Goal: Browse casually: Explore the website without a specific task or goal

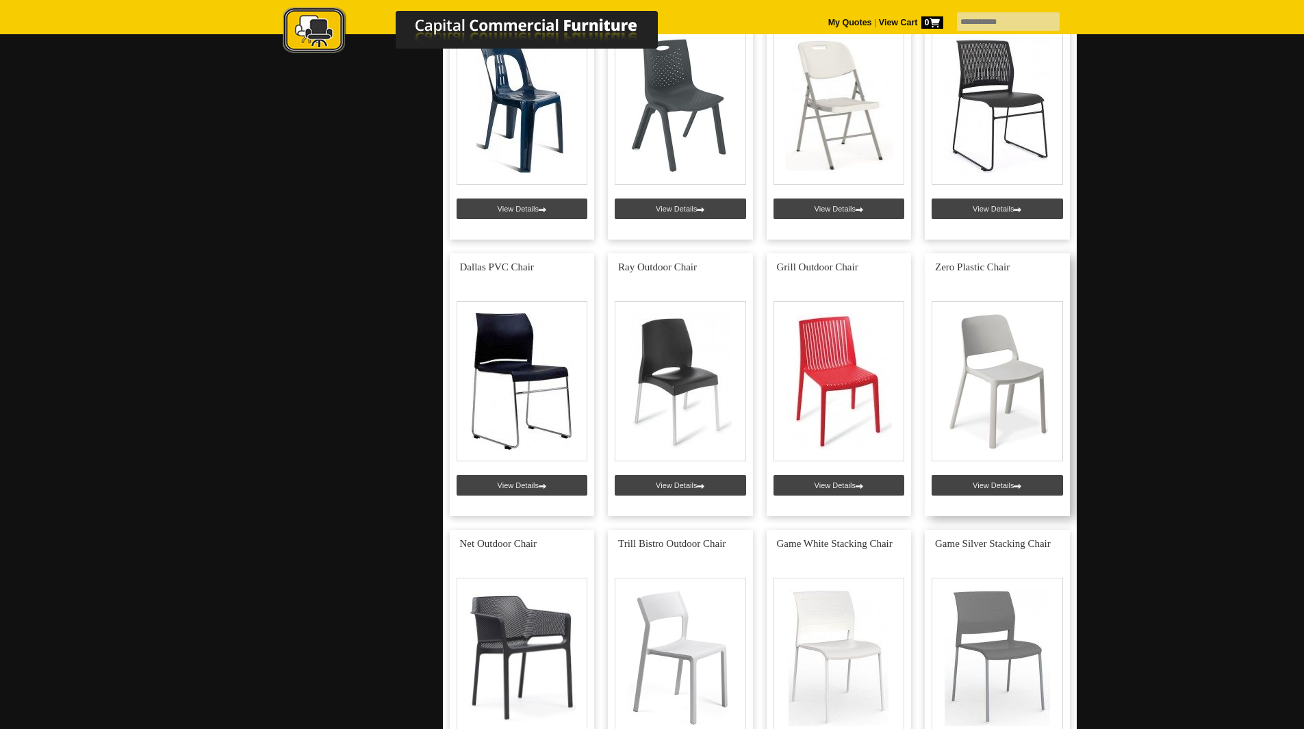
scroll to position [753, 0]
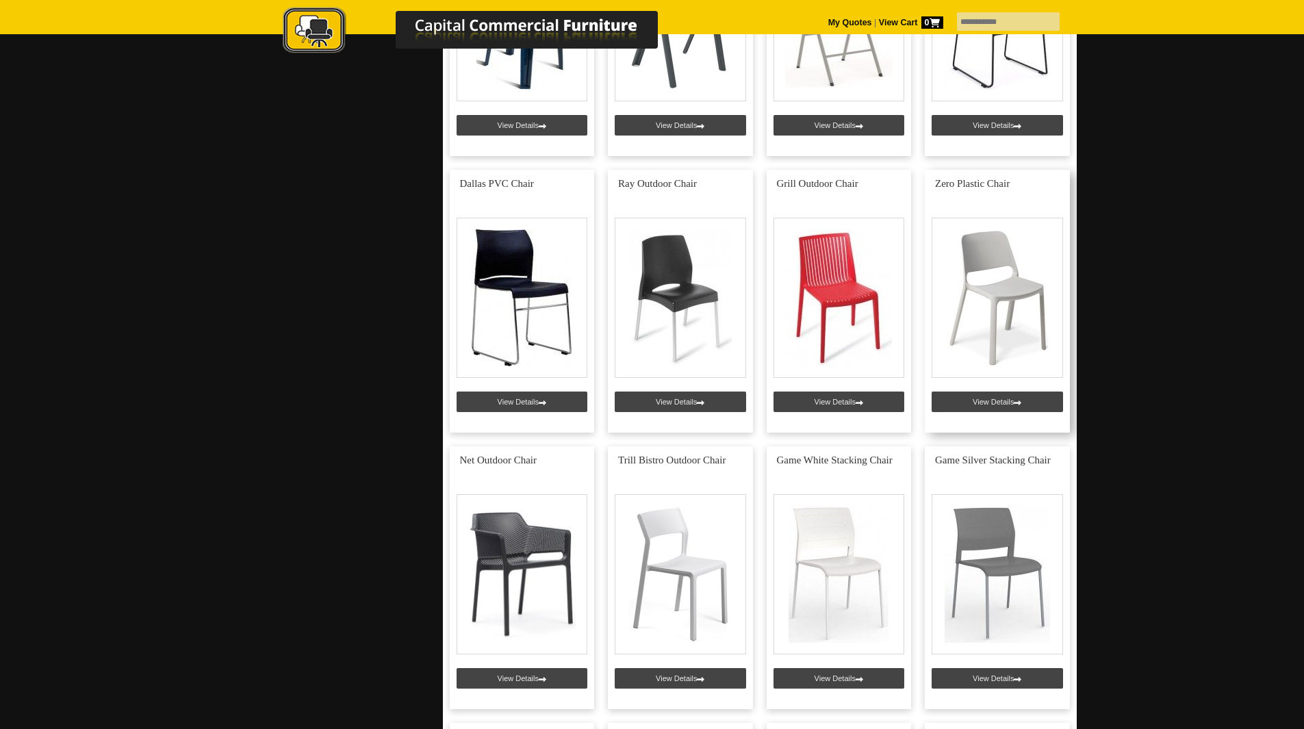
click at [986, 296] on link at bounding box center [997, 301] width 145 height 263
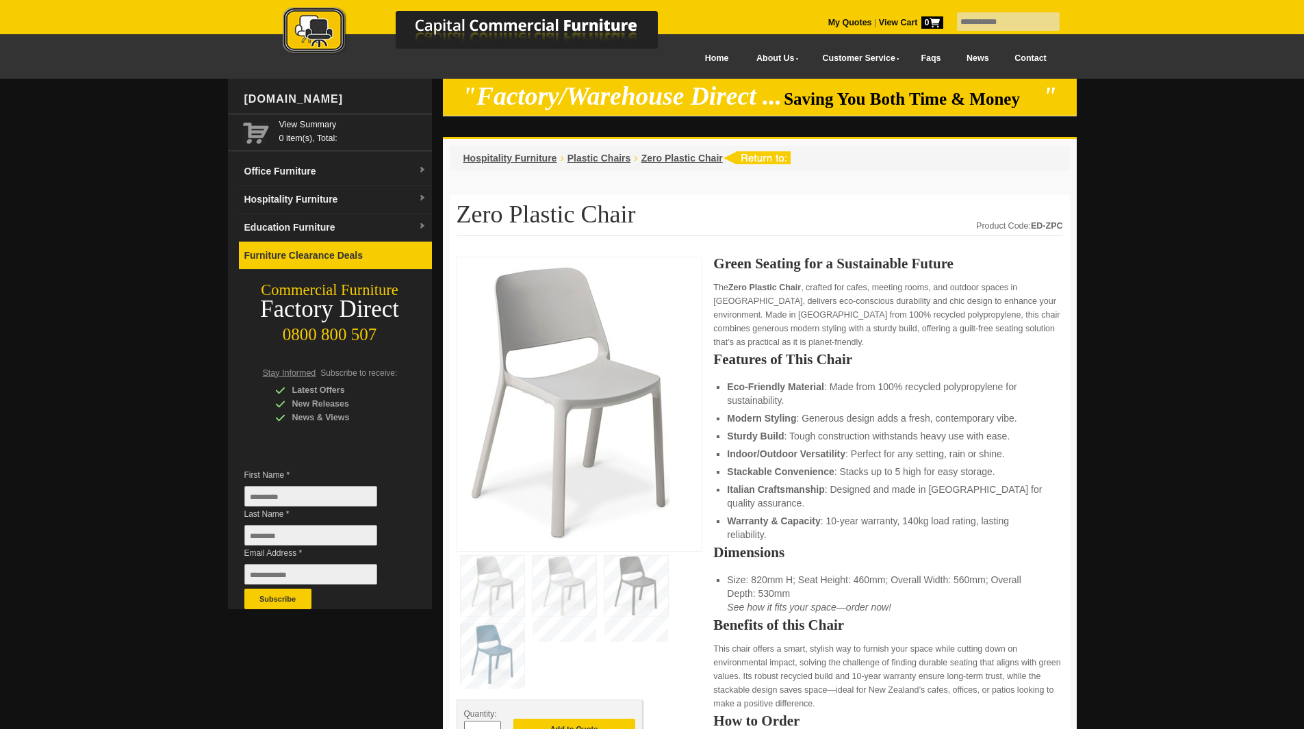
click at [338, 259] on link "Furniture Clearance Deals" at bounding box center [335, 256] width 193 height 28
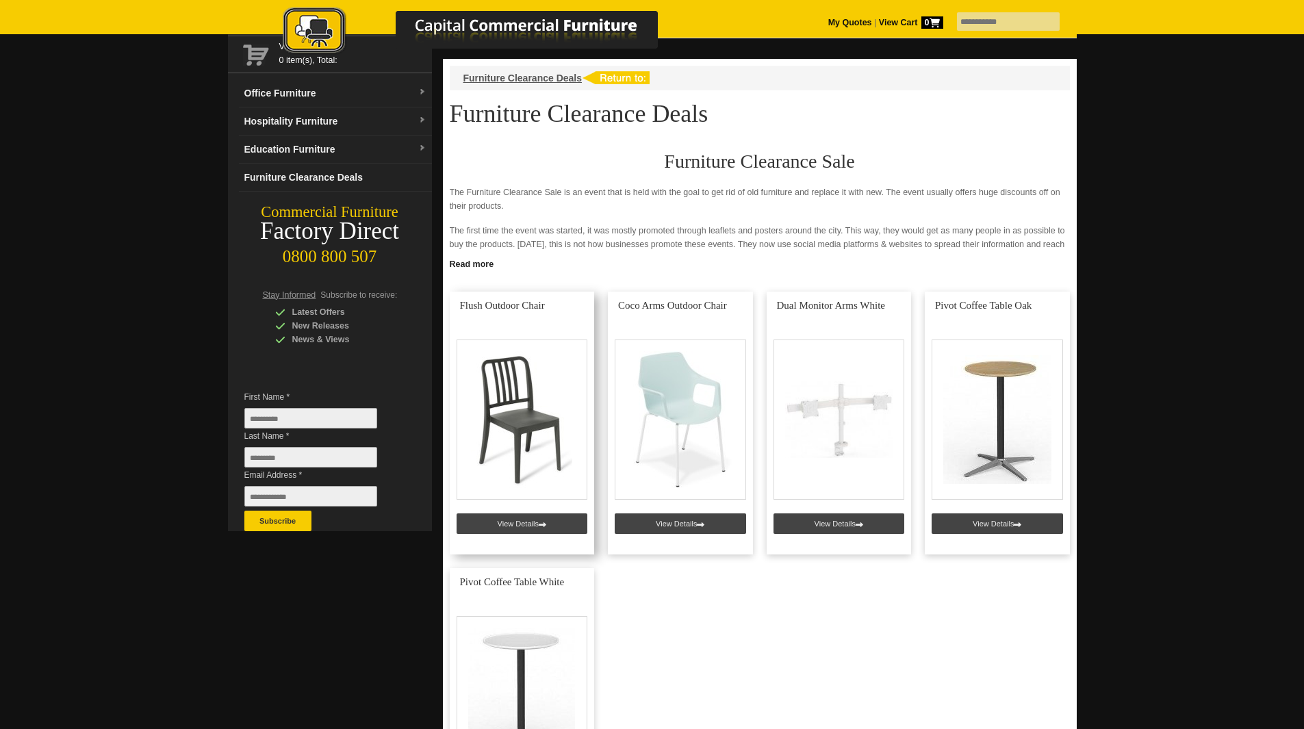
scroll to position [205, 0]
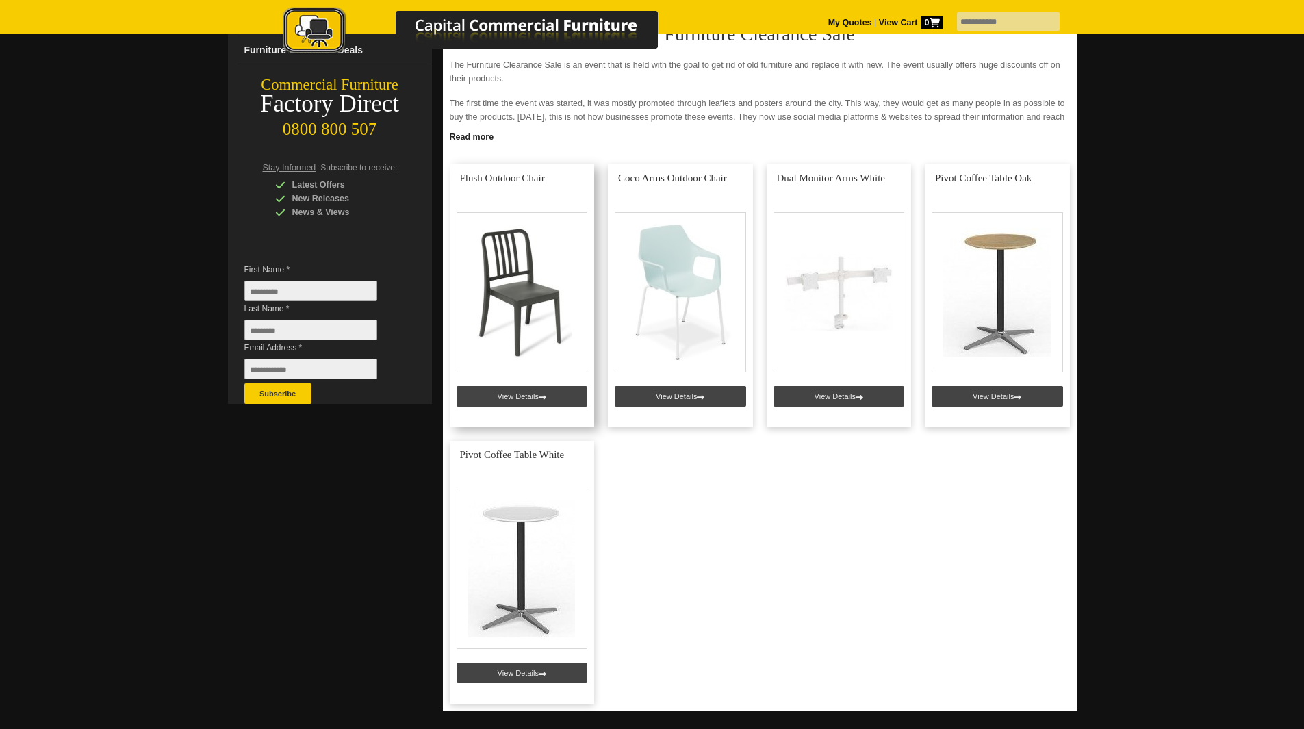
click at [517, 284] on link at bounding box center [522, 295] width 145 height 263
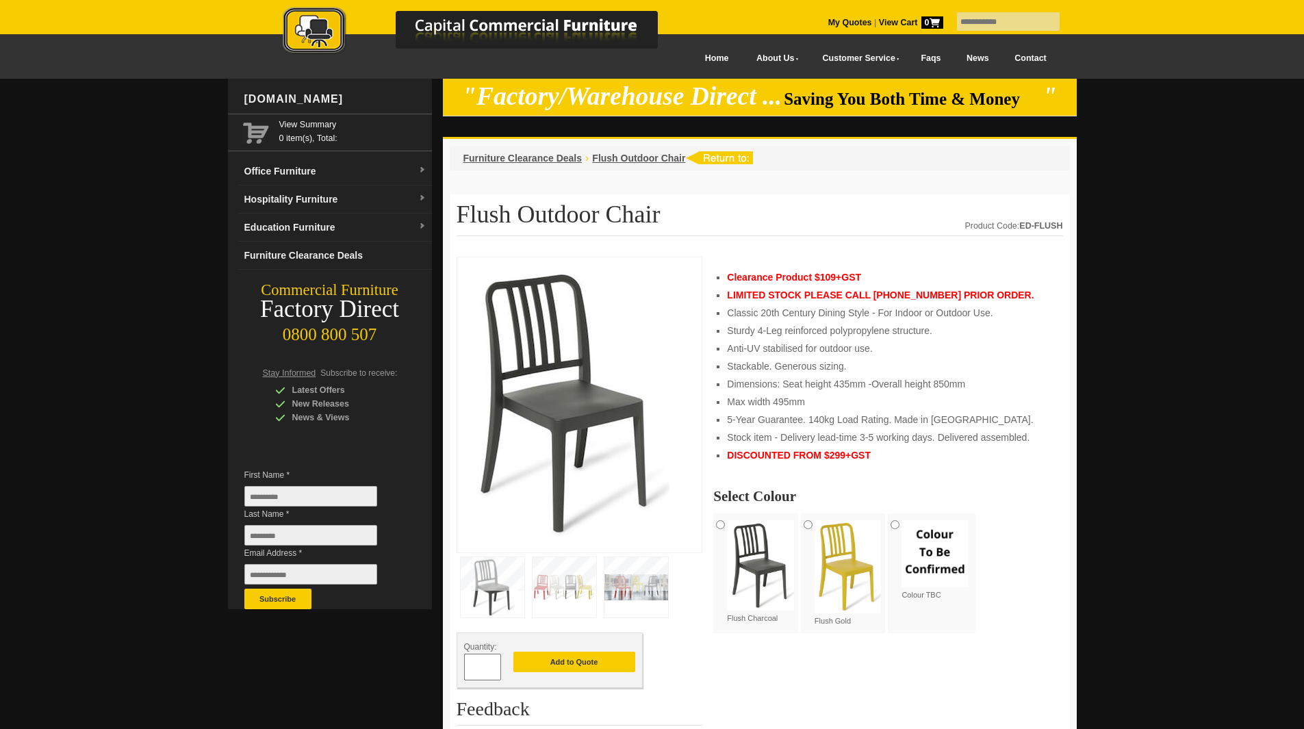
click at [573, 590] on img at bounding box center [564, 587] width 64 height 60
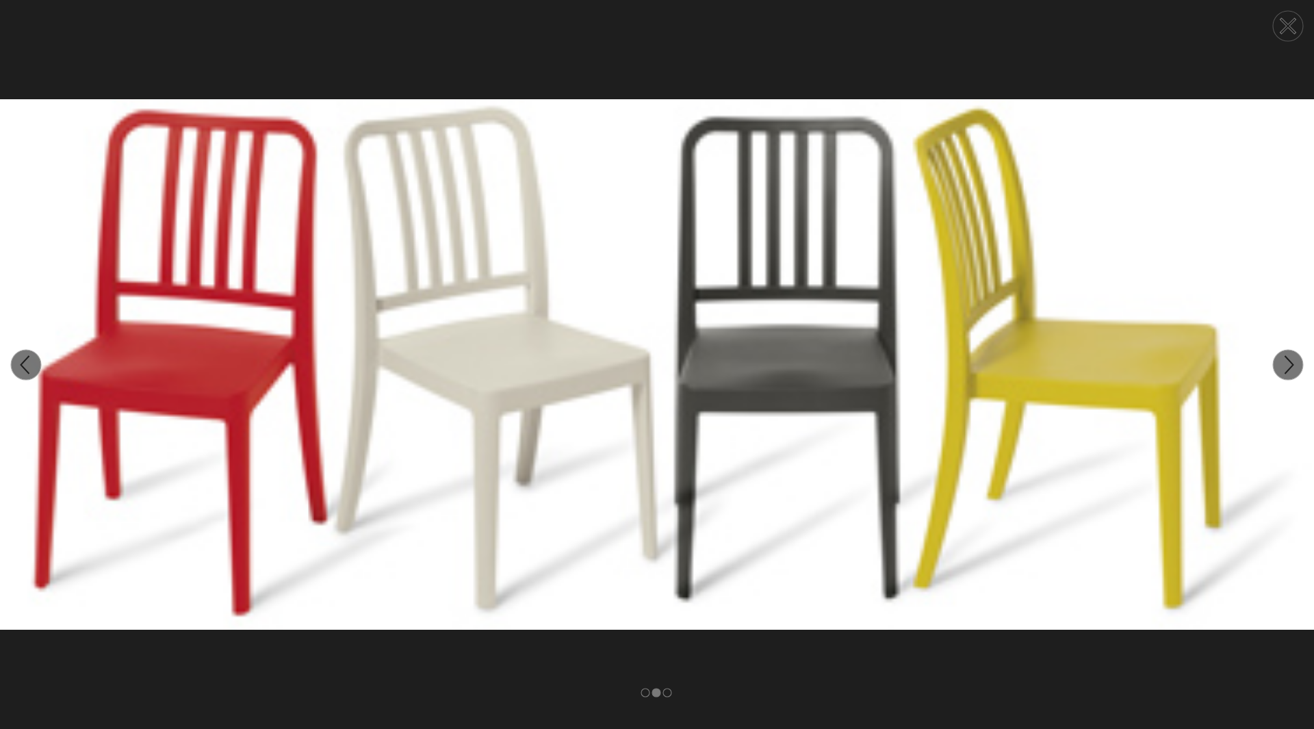
drag, startPoint x: 1105, startPoint y: 359, endPoint x: 1090, endPoint y: 360, distance: 15.1
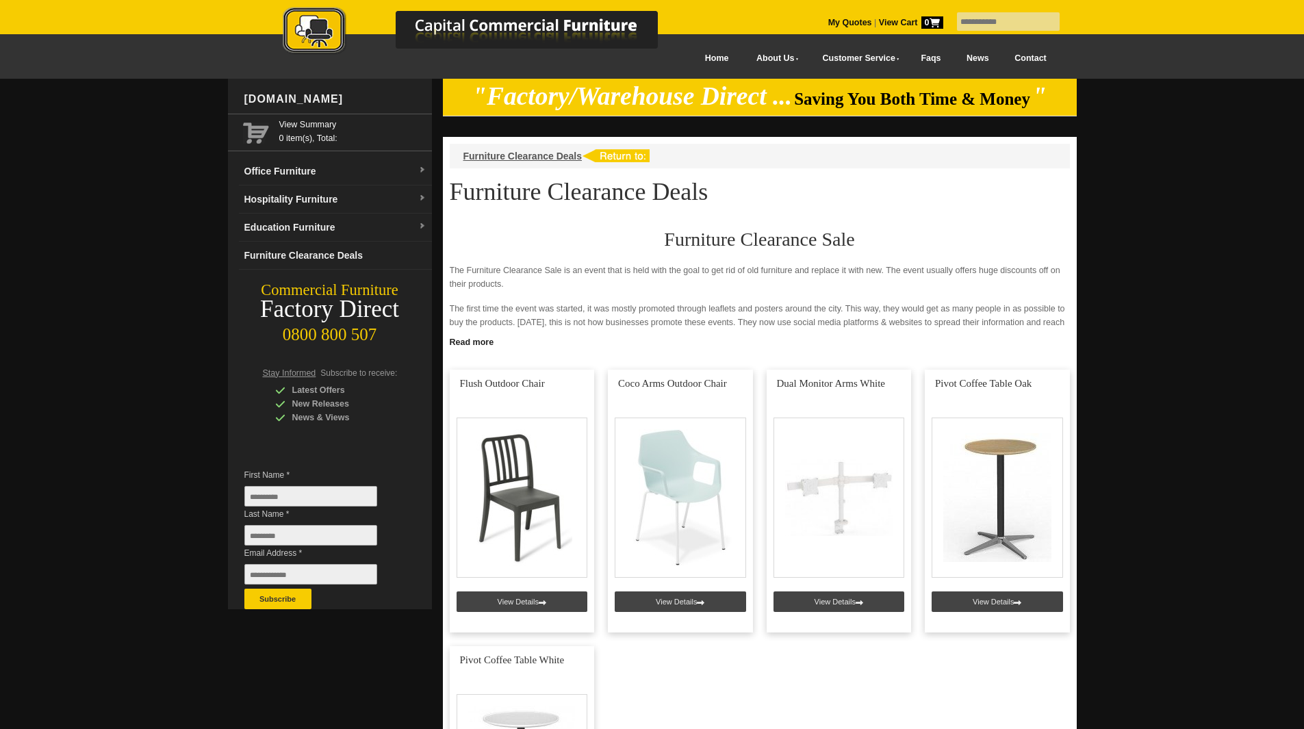
scroll to position [205, 0]
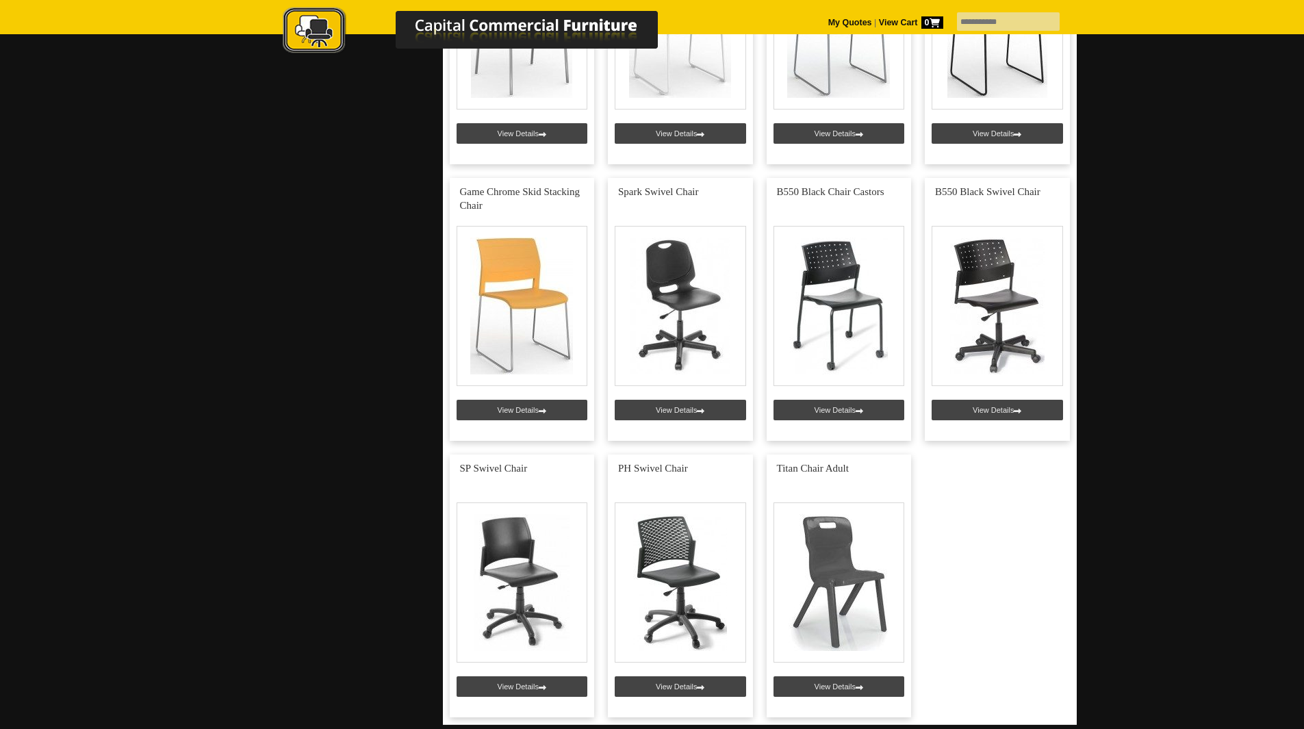
scroll to position [1916, 0]
